Goal: Task Accomplishment & Management: Use online tool/utility

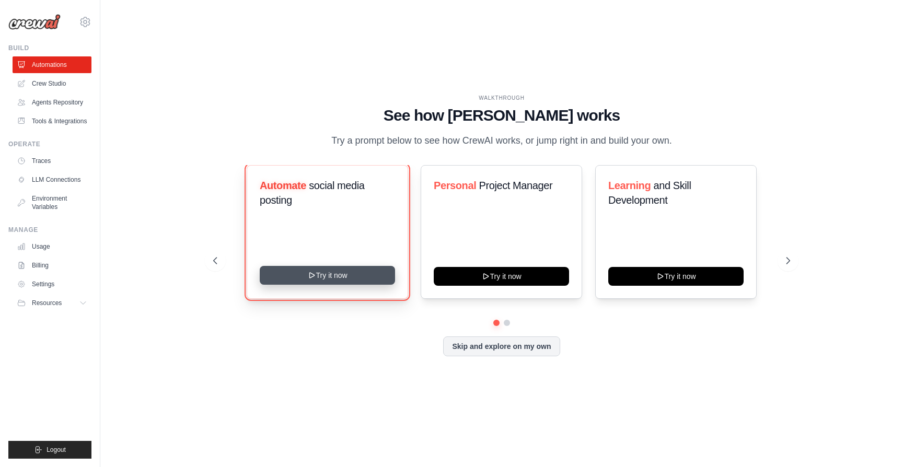
click at [326, 274] on button "Try it now" at bounding box center [327, 275] width 135 height 19
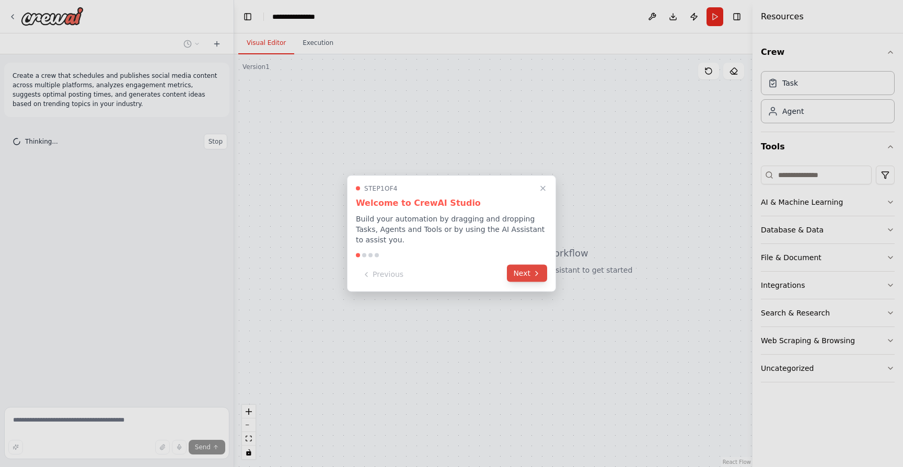
click at [518, 273] on button "Next" at bounding box center [527, 273] width 40 height 17
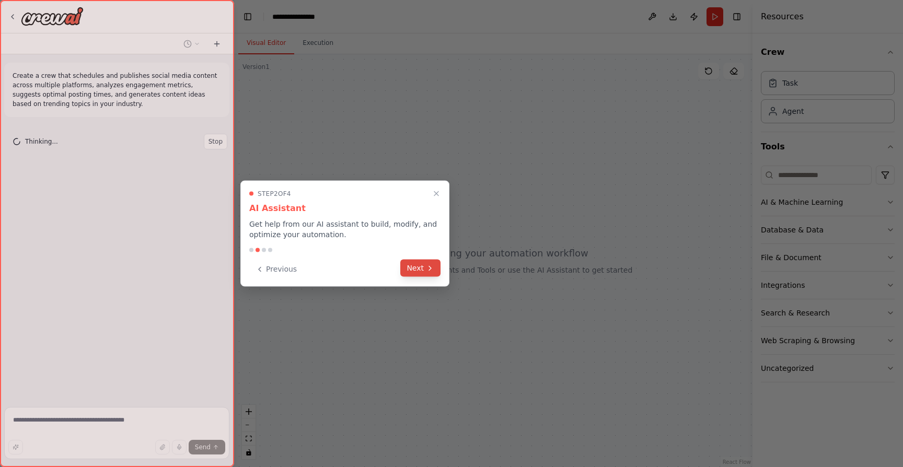
click at [430, 268] on icon at bounding box center [430, 268] width 8 height 8
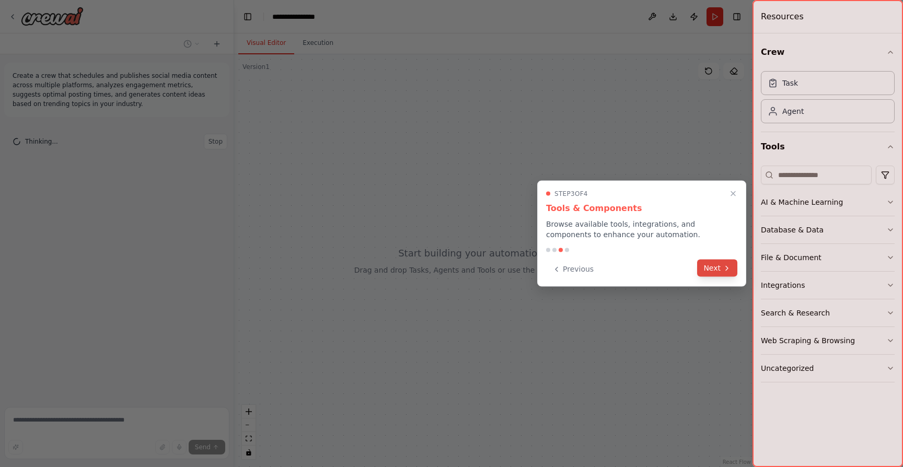
click at [717, 269] on button "Next" at bounding box center [717, 268] width 40 height 17
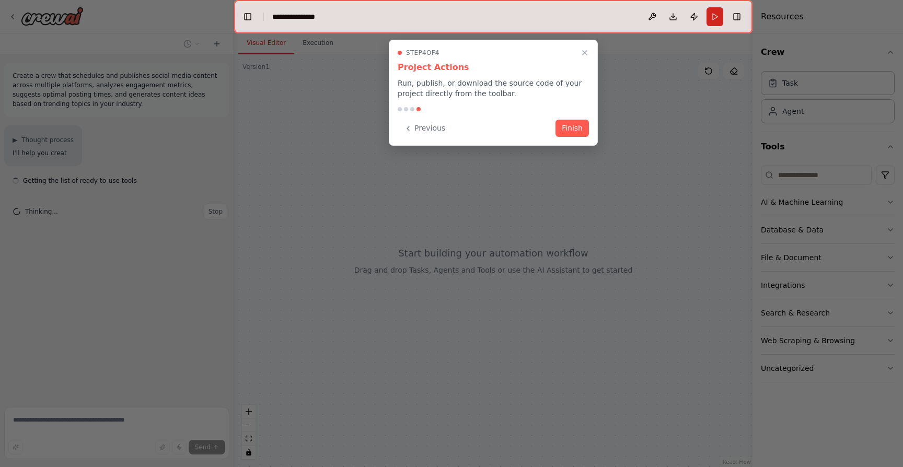
click at [554, 130] on div "Previous Finish" at bounding box center [493, 128] width 191 height 17
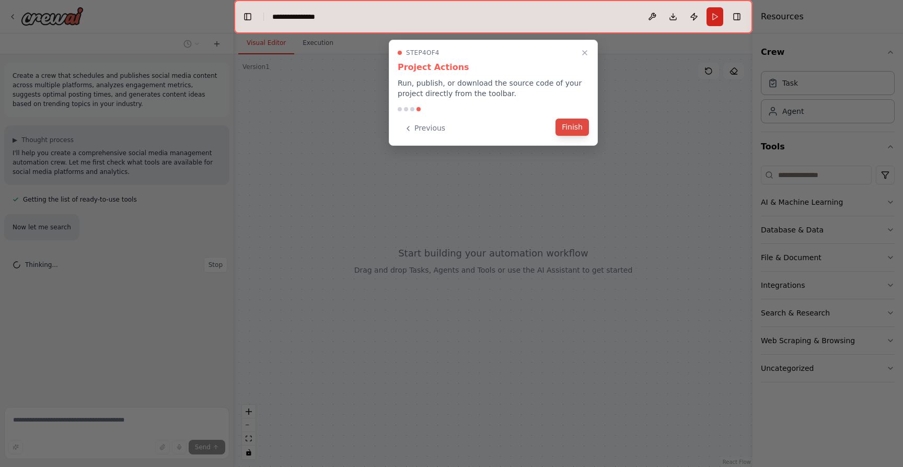
click at [566, 131] on button "Finish" at bounding box center [572, 127] width 33 height 17
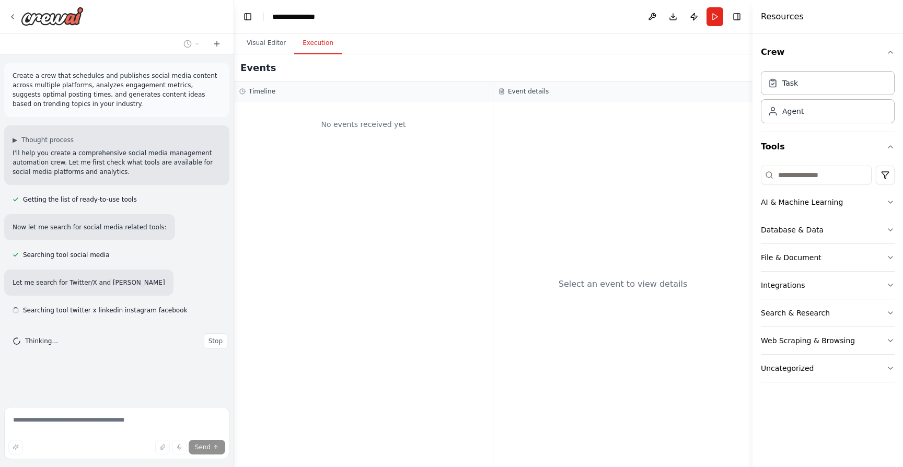
click at [321, 52] on button "Execution" at bounding box center [318, 43] width 48 height 22
click at [267, 43] on button "Visual Editor" at bounding box center [266, 43] width 56 height 22
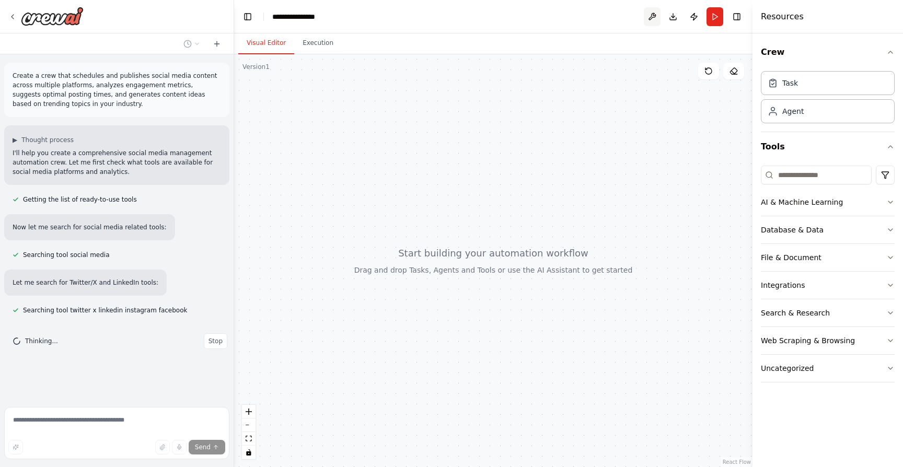
click at [653, 15] on button at bounding box center [652, 16] width 17 height 19
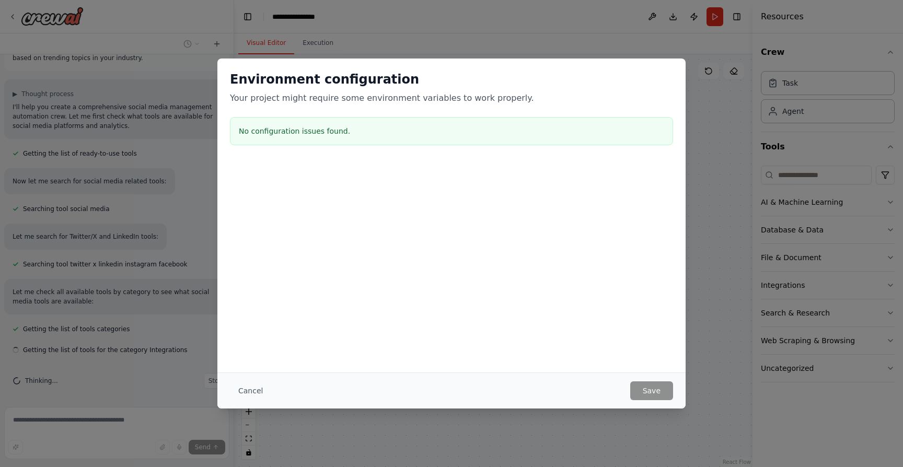
scroll to position [48, 0]
drag, startPoint x: 741, startPoint y: 186, endPoint x: 490, endPoint y: 14, distance: 305.0
click at [741, 186] on div "Environment configuration Your project might require some environment variables…" at bounding box center [451, 233] width 903 height 467
